Goal: Transaction & Acquisition: Purchase product/service

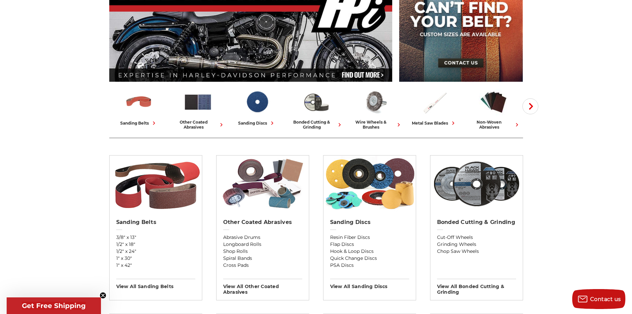
scroll to position [100, 0]
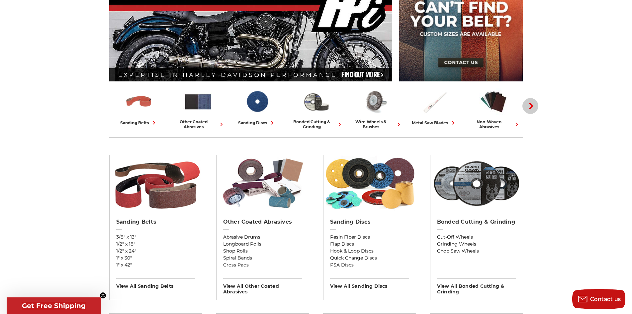
click at [530, 106] on icon "button" at bounding box center [531, 106] width 7 height 7
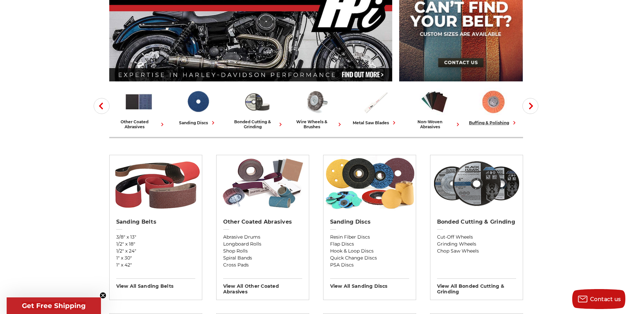
click at [488, 103] on img at bounding box center [493, 101] width 29 height 29
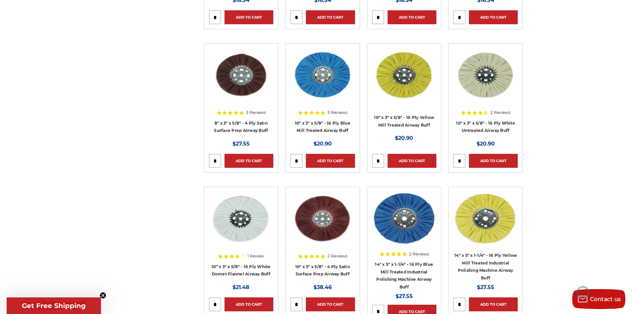
scroll to position [399, 0]
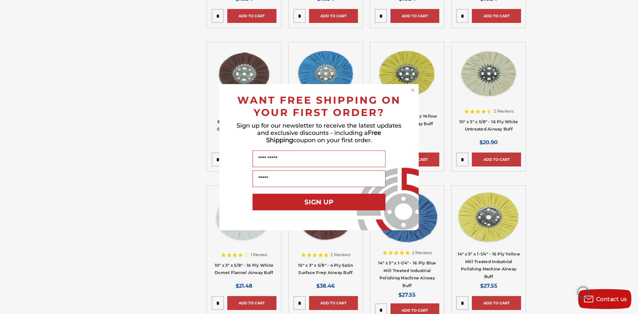
click at [413, 90] on circle "Close dialog" at bounding box center [413, 90] width 6 height 6
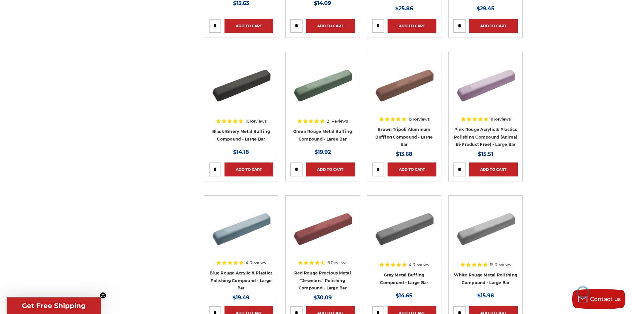
scroll to position [1694, 0]
click at [398, 89] on img at bounding box center [404, 83] width 64 height 53
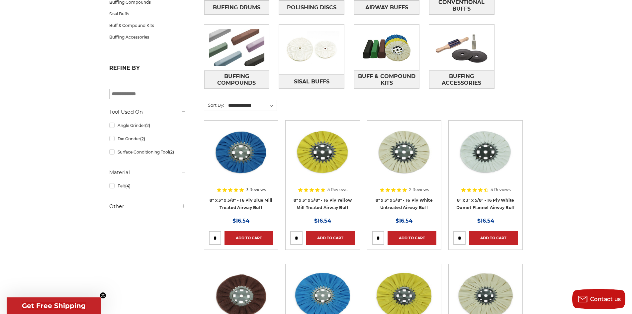
scroll to position [43, 0]
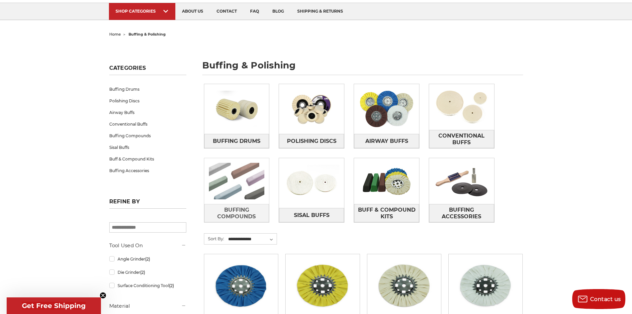
click at [238, 192] on img at bounding box center [236, 181] width 65 height 46
click at [472, 187] on img at bounding box center [461, 181] width 65 height 46
